Goal: Find specific page/section: Find specific page/section

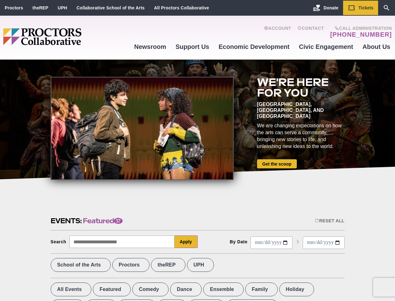
click at [198, 150] on div at bounding box center [142, 128] width 183 height 103
click at [329, 220] on div "Reset All" at bounding box center [330, 220] width 30 height 5
click at [186, 241] on button "Apply" at bounding box center [186, 241] width 23 height 13
